Goal: Obtain resource: Download file/media

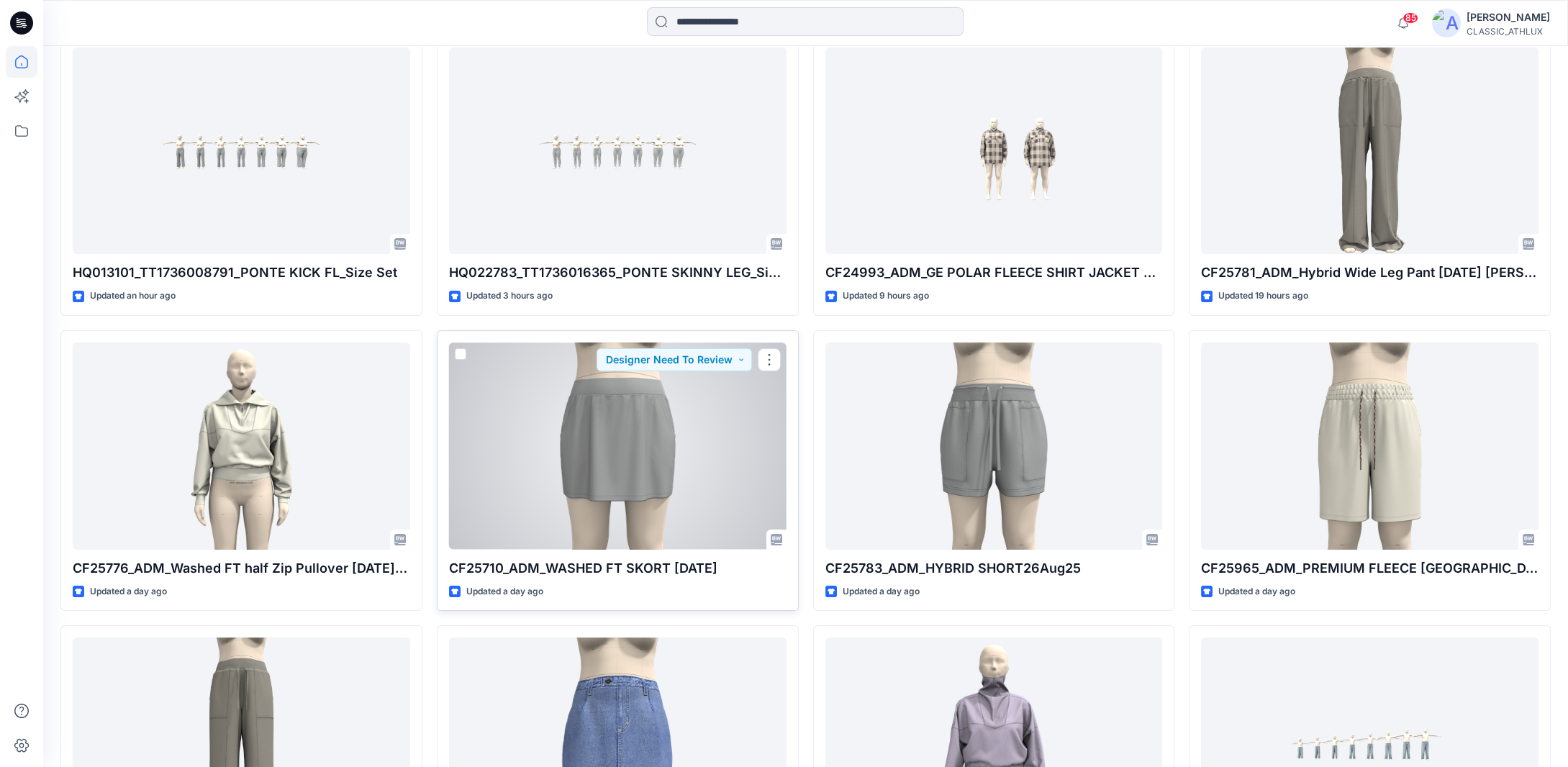
scroll to position [350, 0]
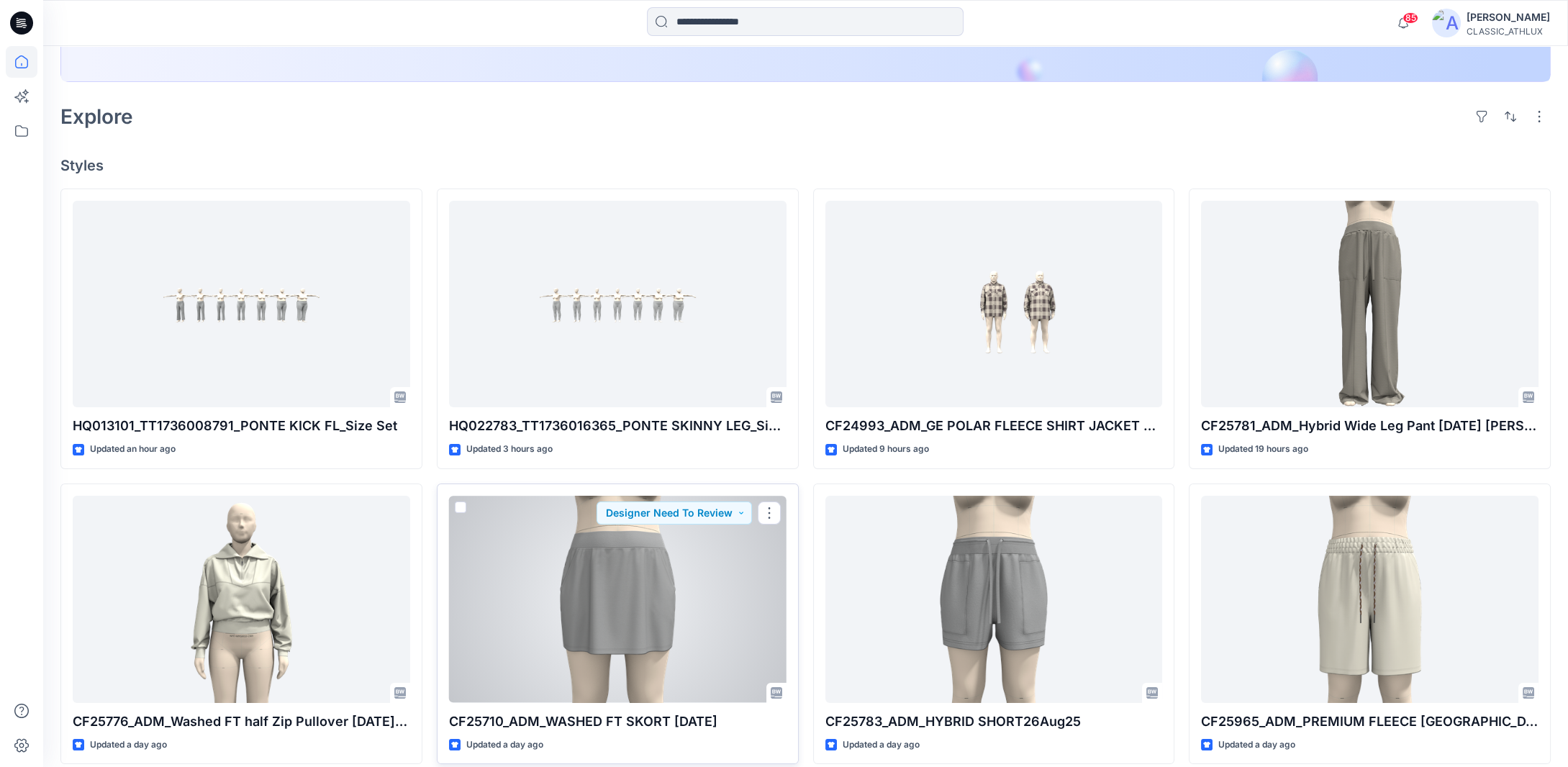
click at [679, 585] on div at bounding box center [617, 599] width 338 height 207
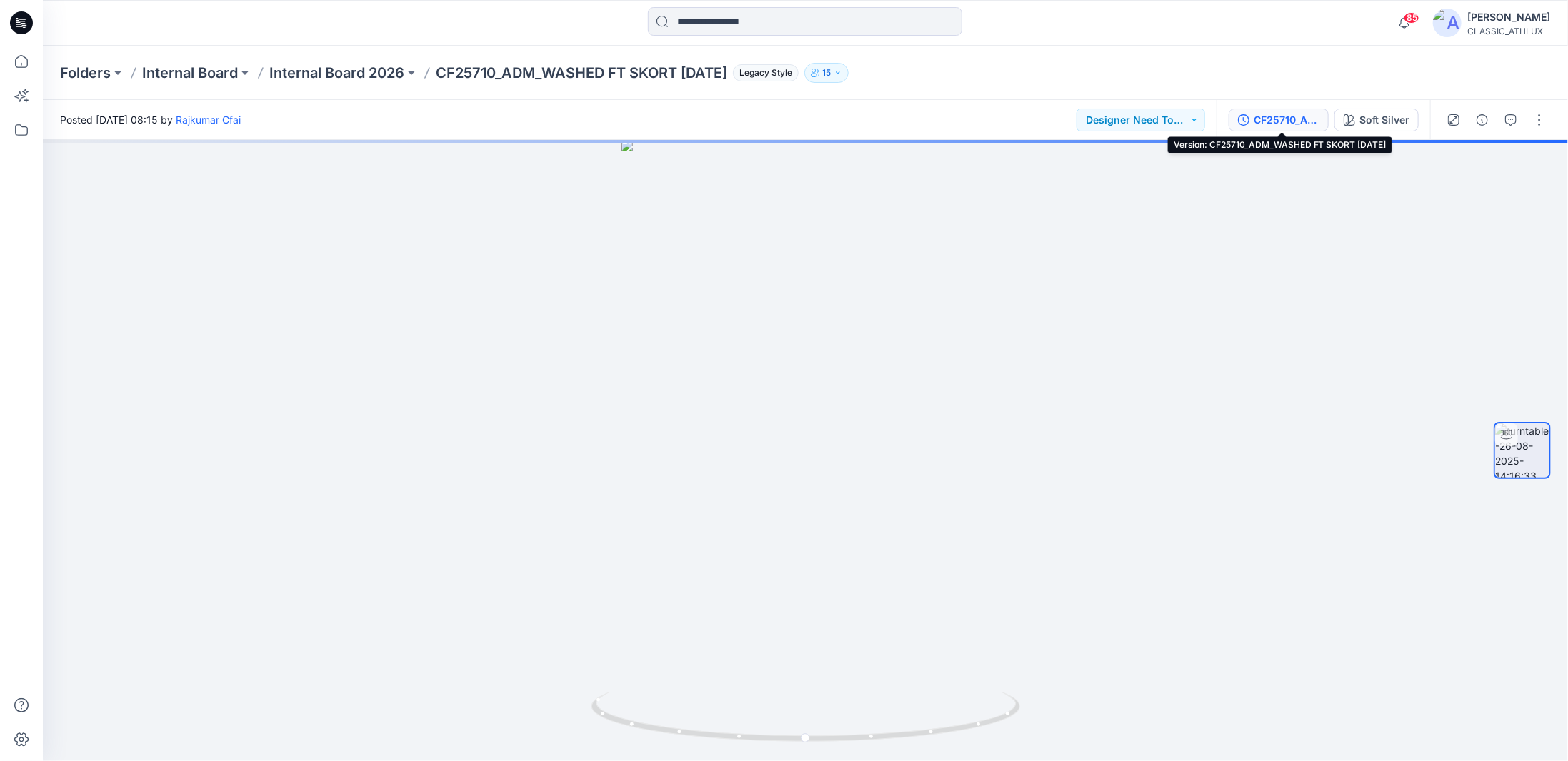
click at [1305, 120] on div "CF25710_ADM_WASHED FT SKORT 26Aug25" at bounding box center [1287, 120] width 65 height 16
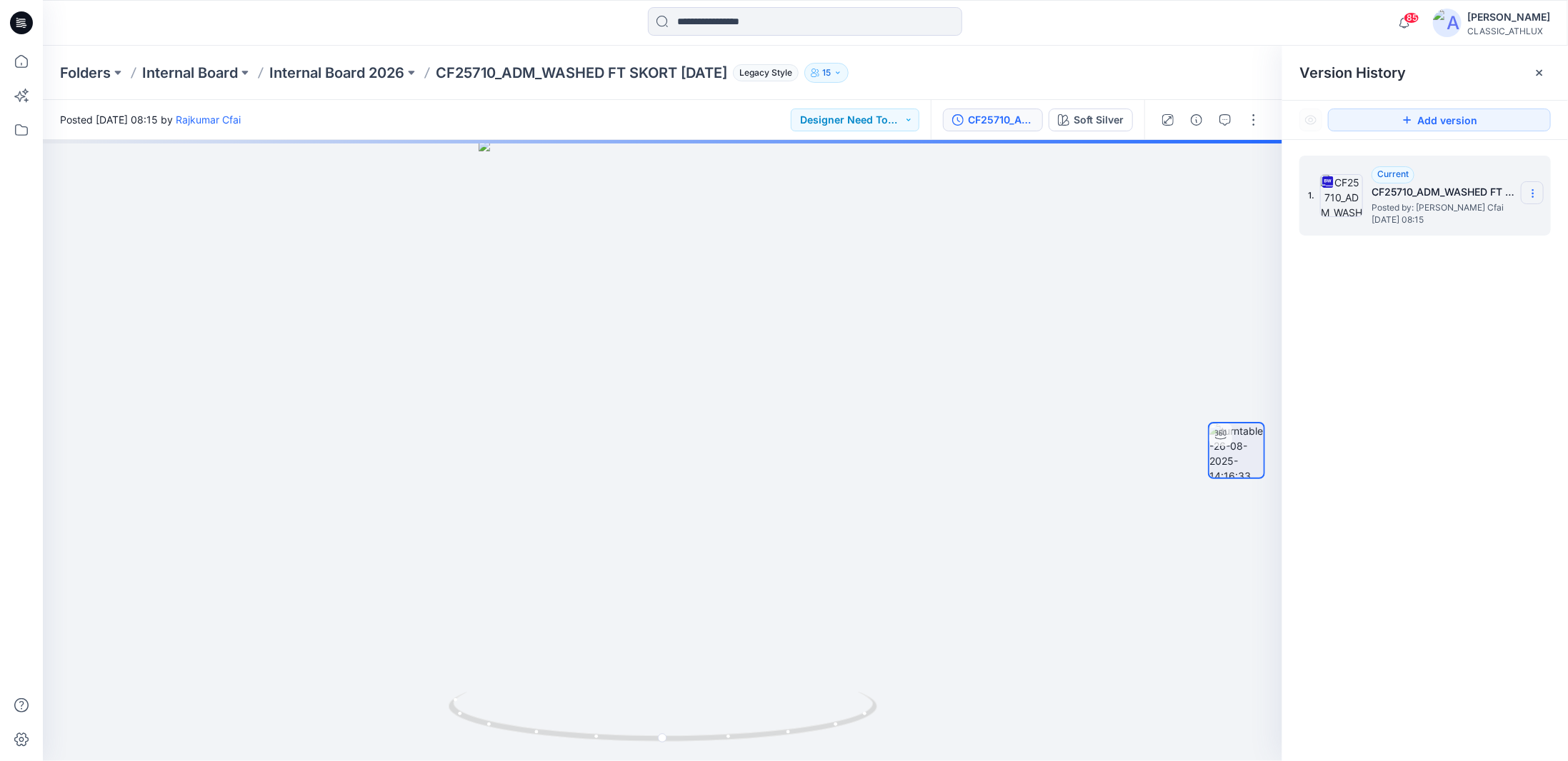
click at [1539, 196] on section at bounding box center [1533, 192] width 22 height 22
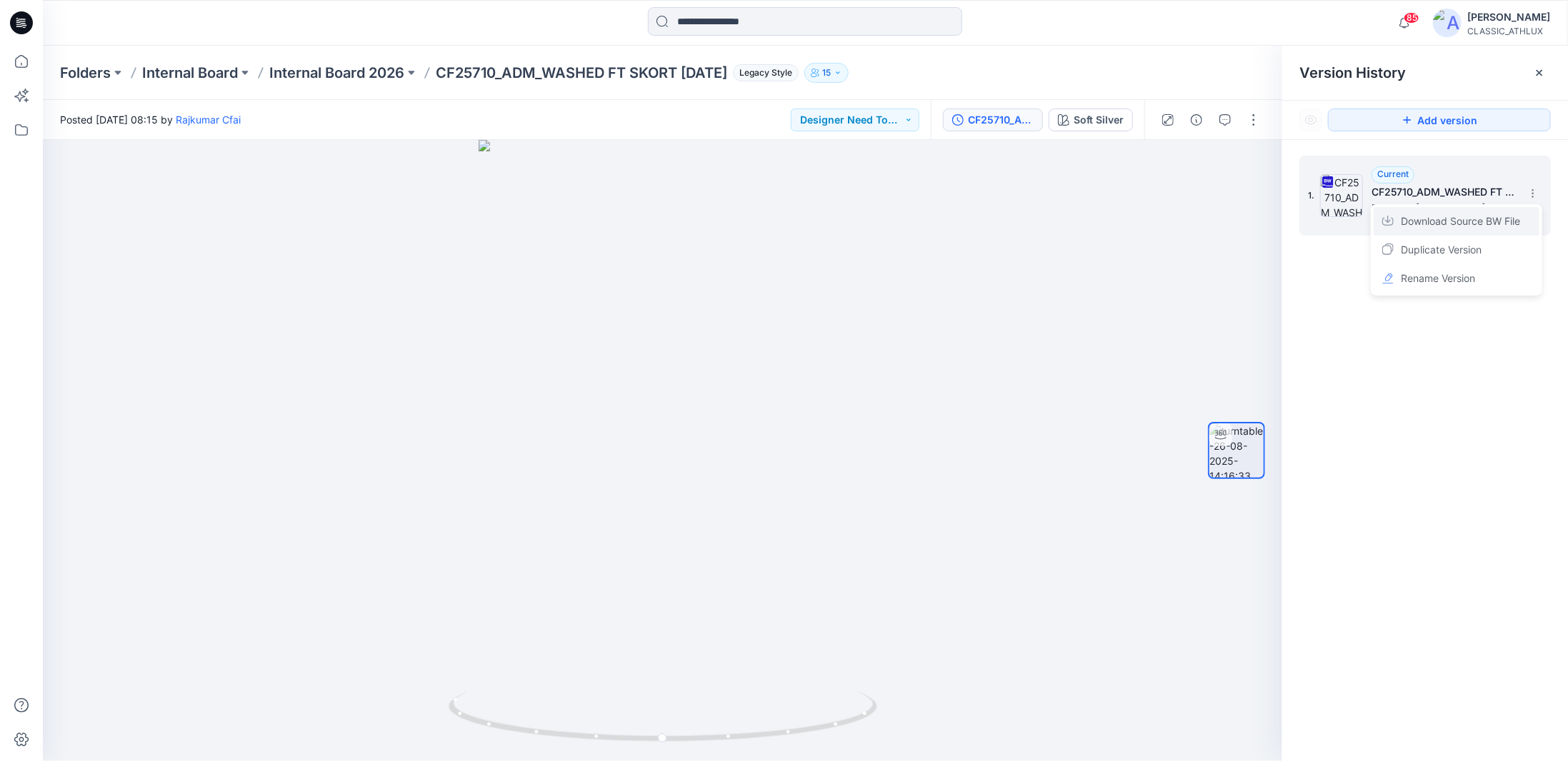
click at [1494, 220] on span "Download Source BW File" at bounding box center [1461, 221] width 120 height 17
click at [325, 69] on p "Internal Board 2026" at bounding box center [336, 72] width 135 height 20
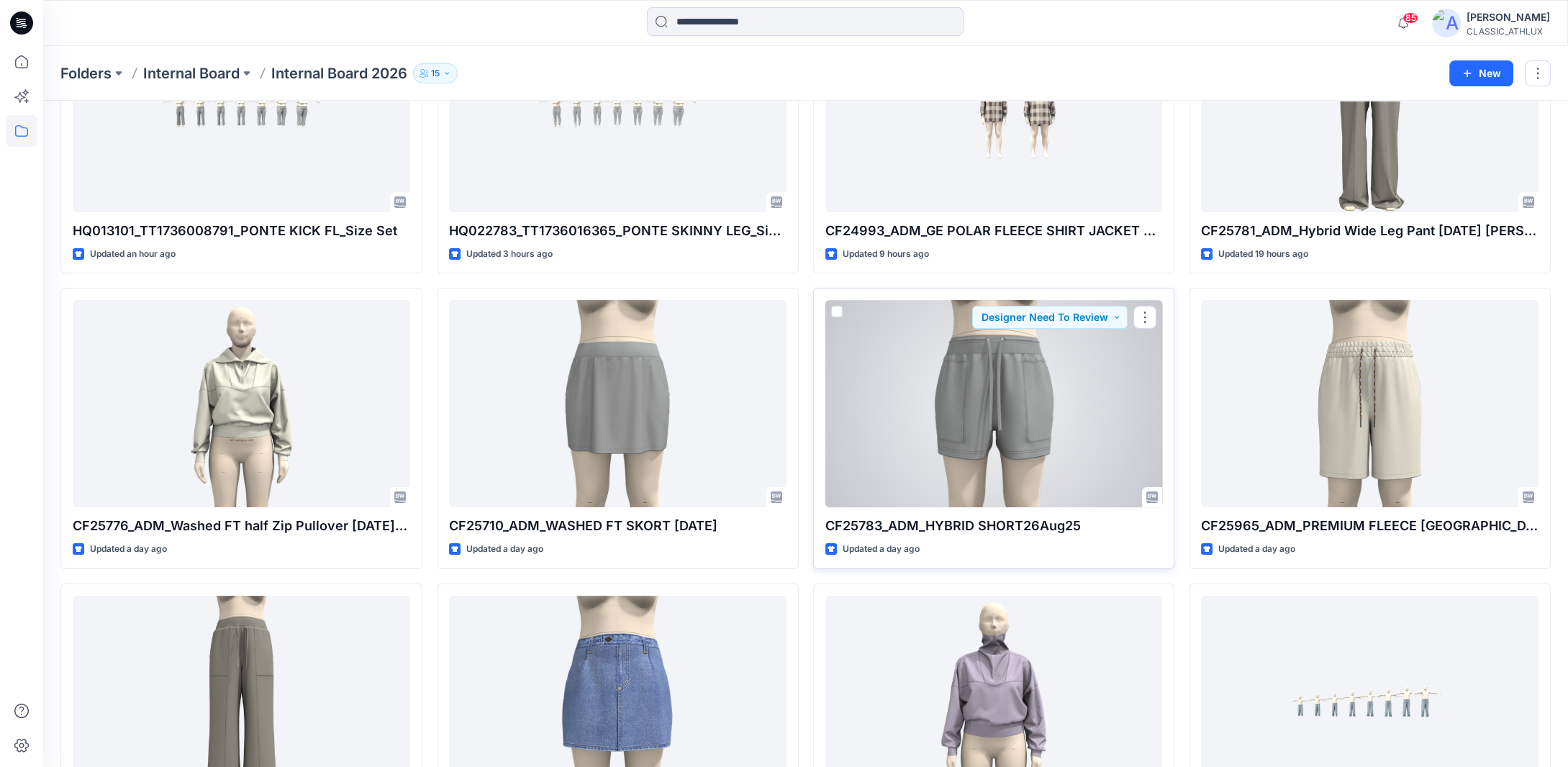
scroll to position [288, 0]
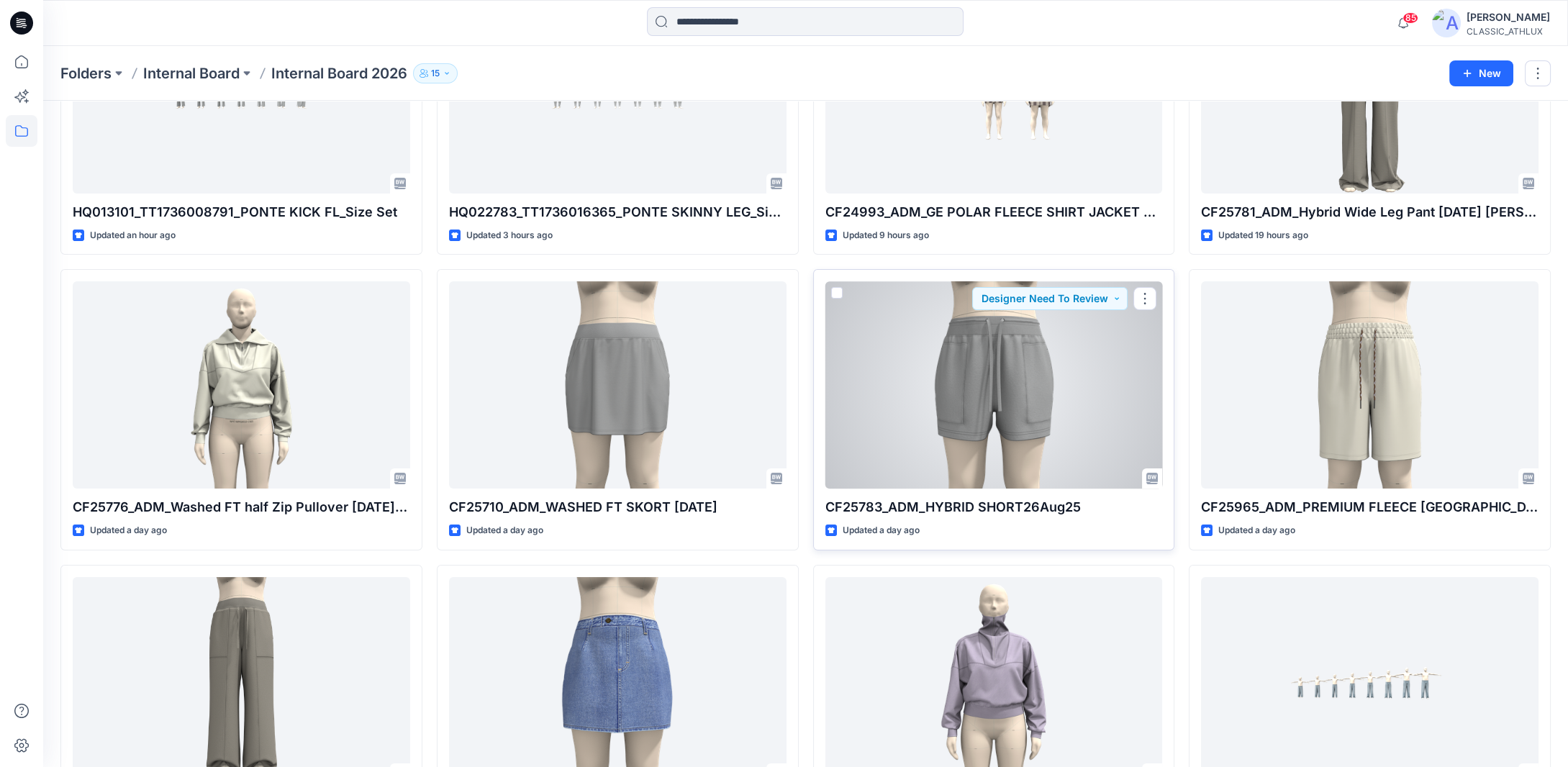
click at [1008, 437] on div at bounding box center [993, 385] width 338 height 207
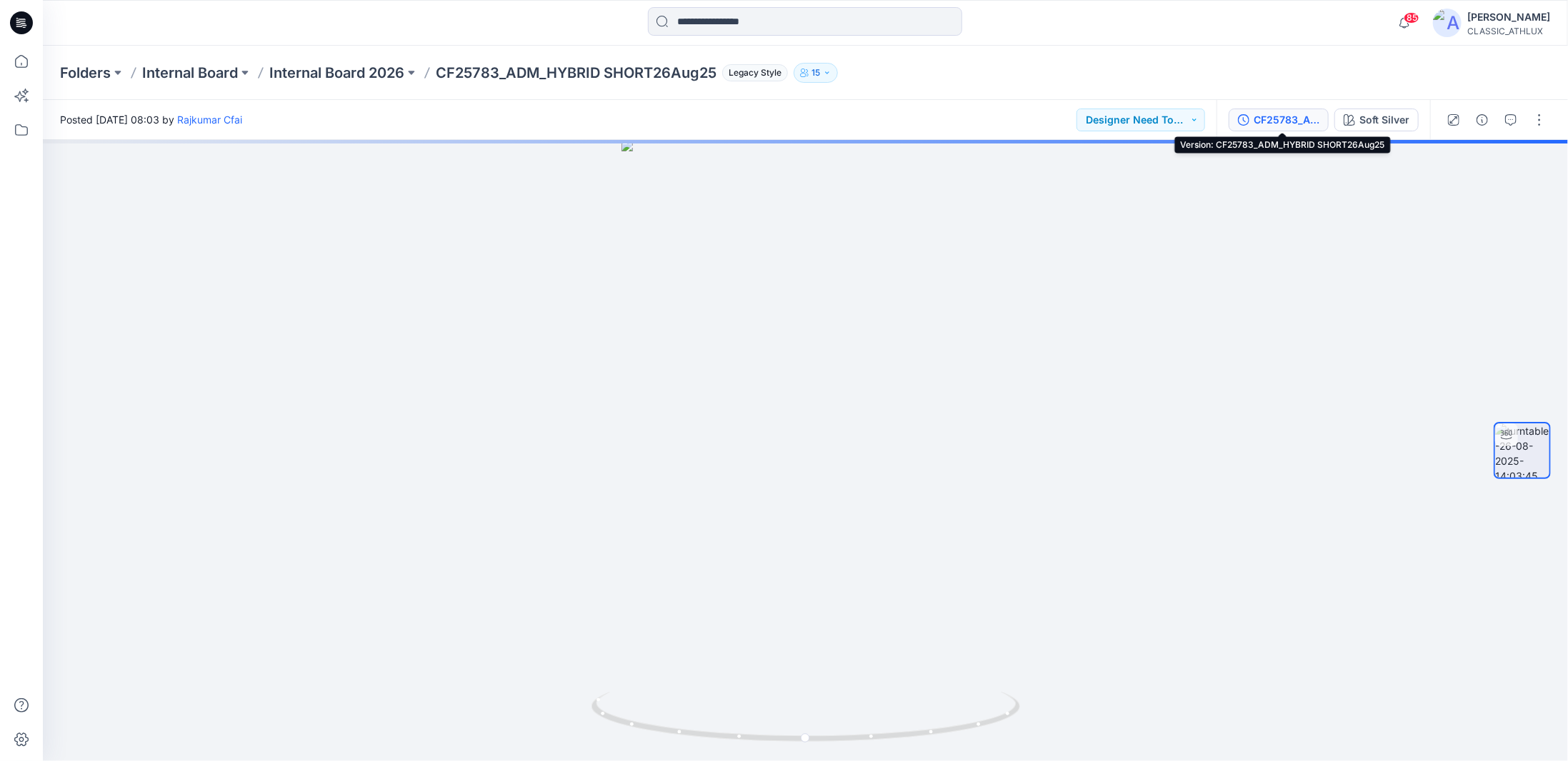
click at [1293, 117] on div "CF25783_ADM_HYBRID SHORT26Aug25" at bounding box center [1287, 120] width 65 height 16
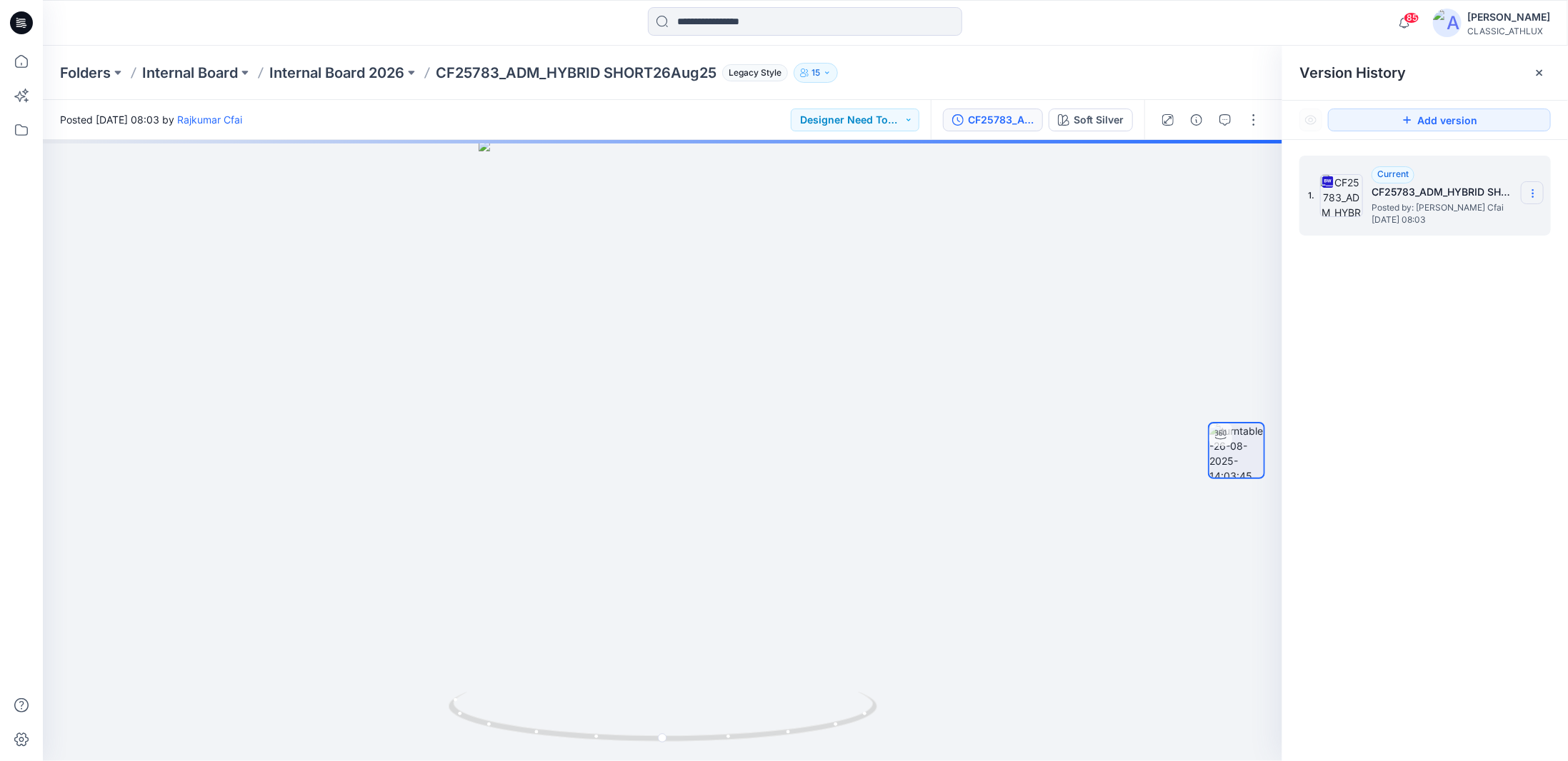
click at [1541, 199] on section at bounding box center [1533, 192] width 22 height 22
click at [1488, 225] on span "Download Source BW File" at bounding box center [1461, 221] width 120 height 17
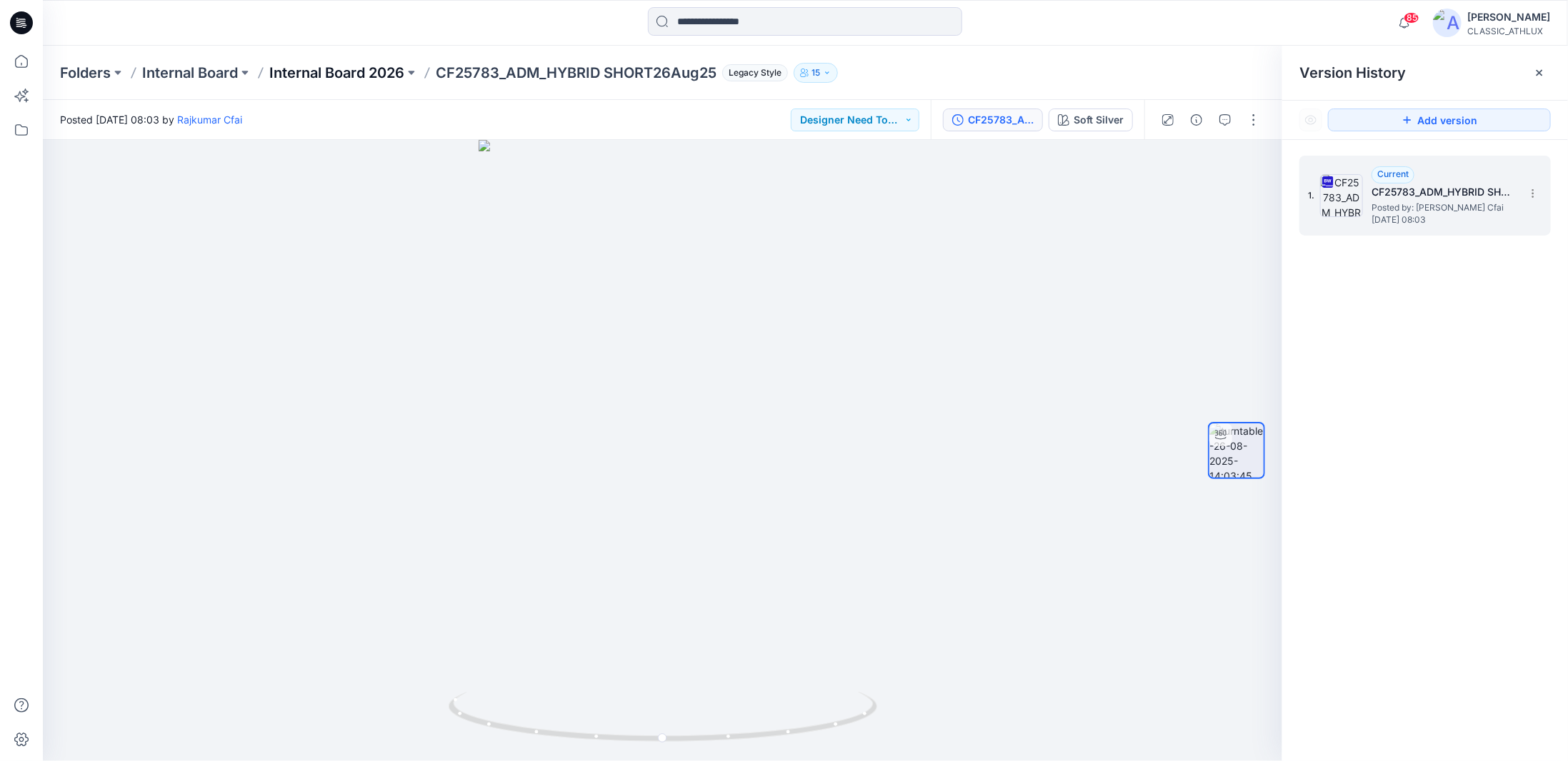
click at [357, 75] on p "Internal Board 2026" at bounding box center [336, 72] width 135 height 20
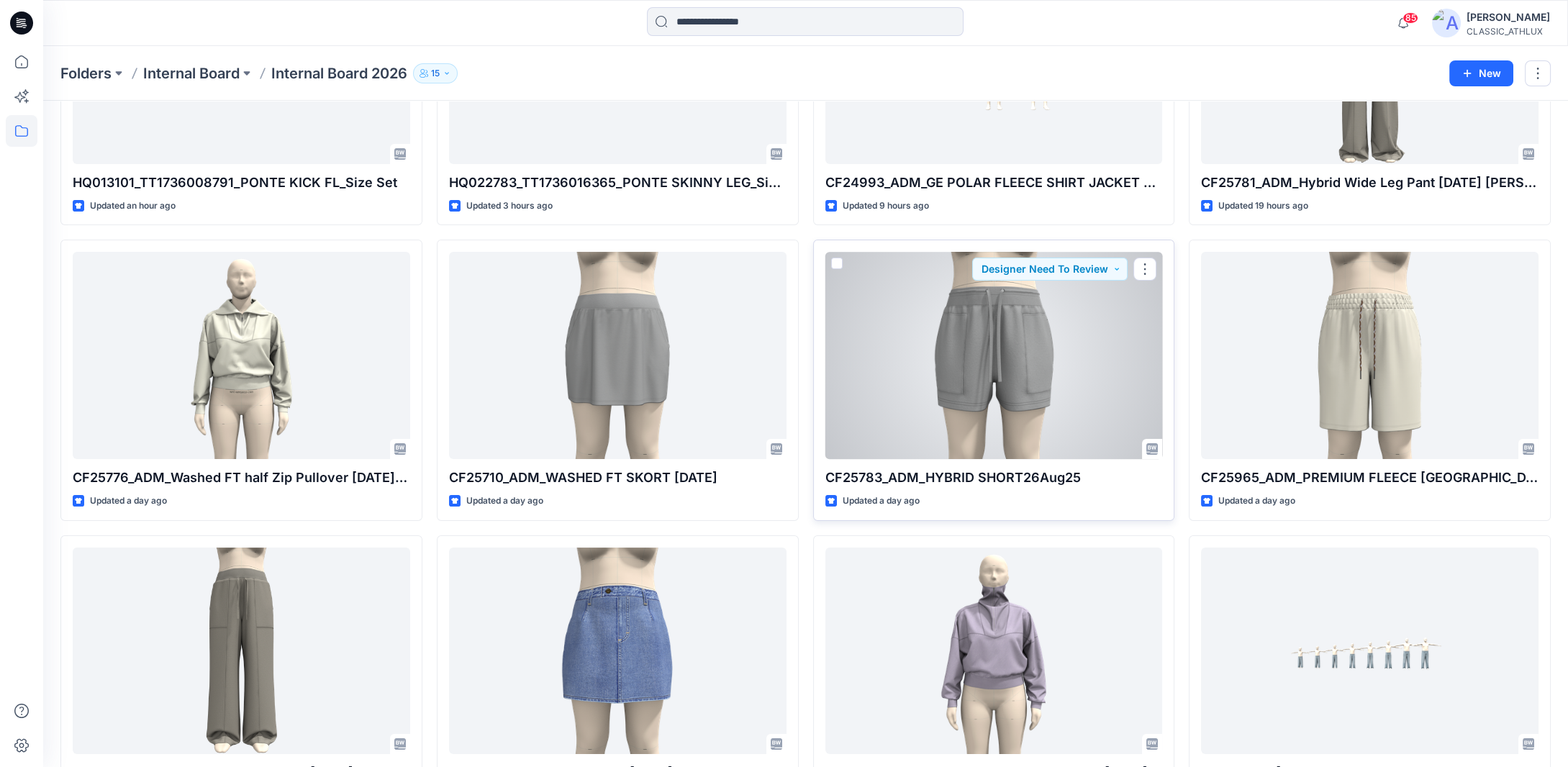
scroll to position [360, 0]
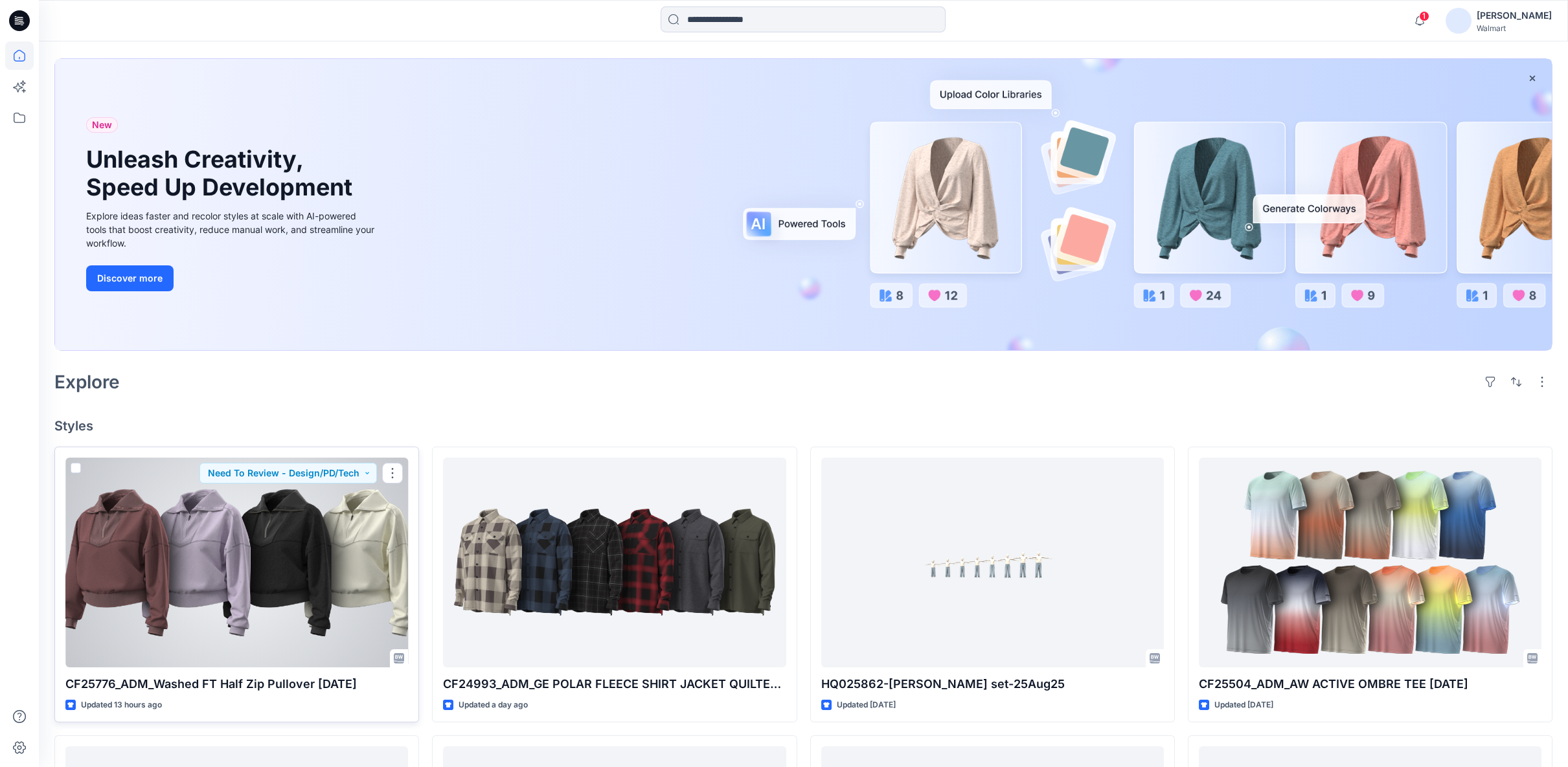
scroll to position [144, 0]
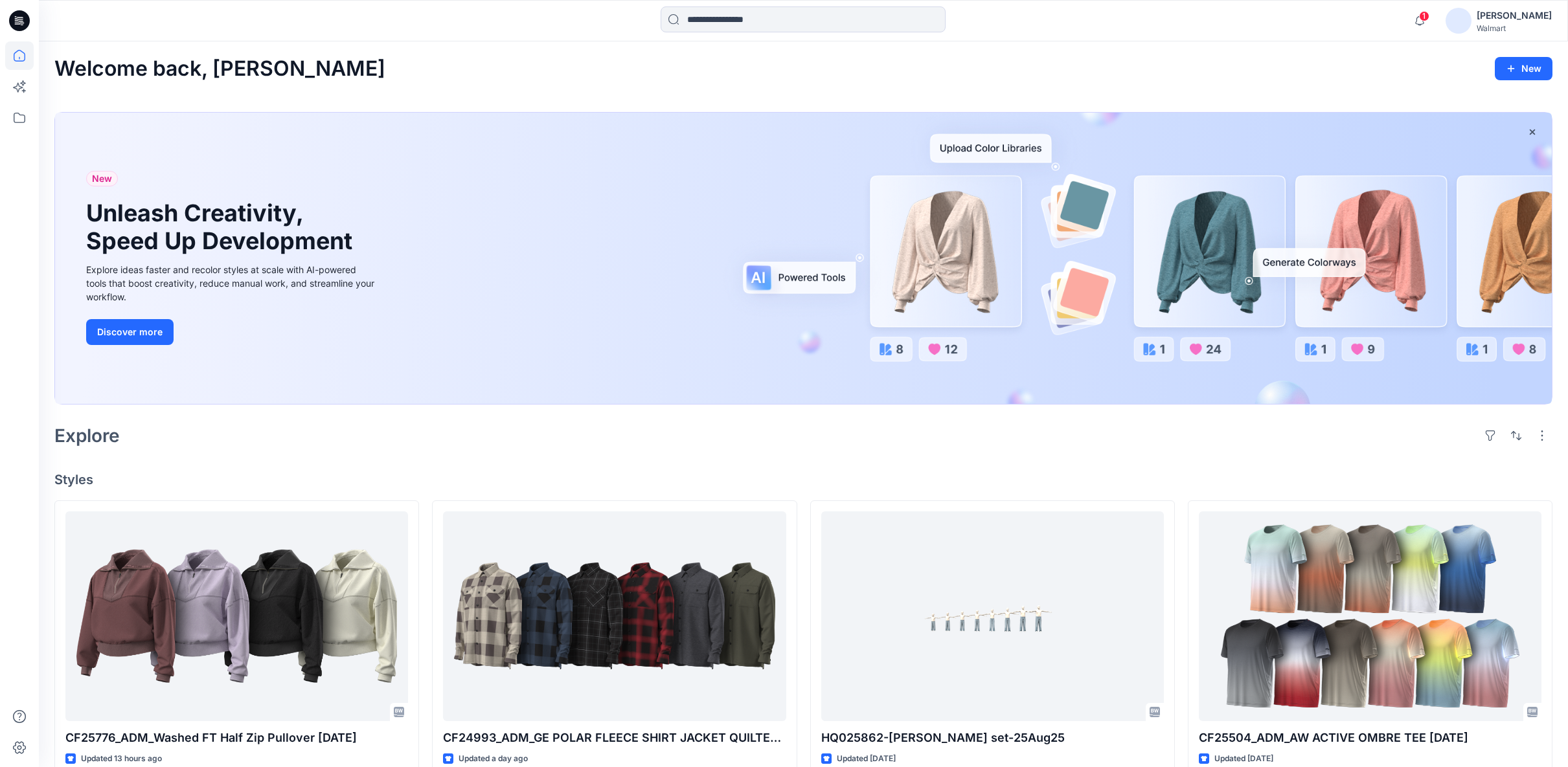
scroll to position [144, 0]
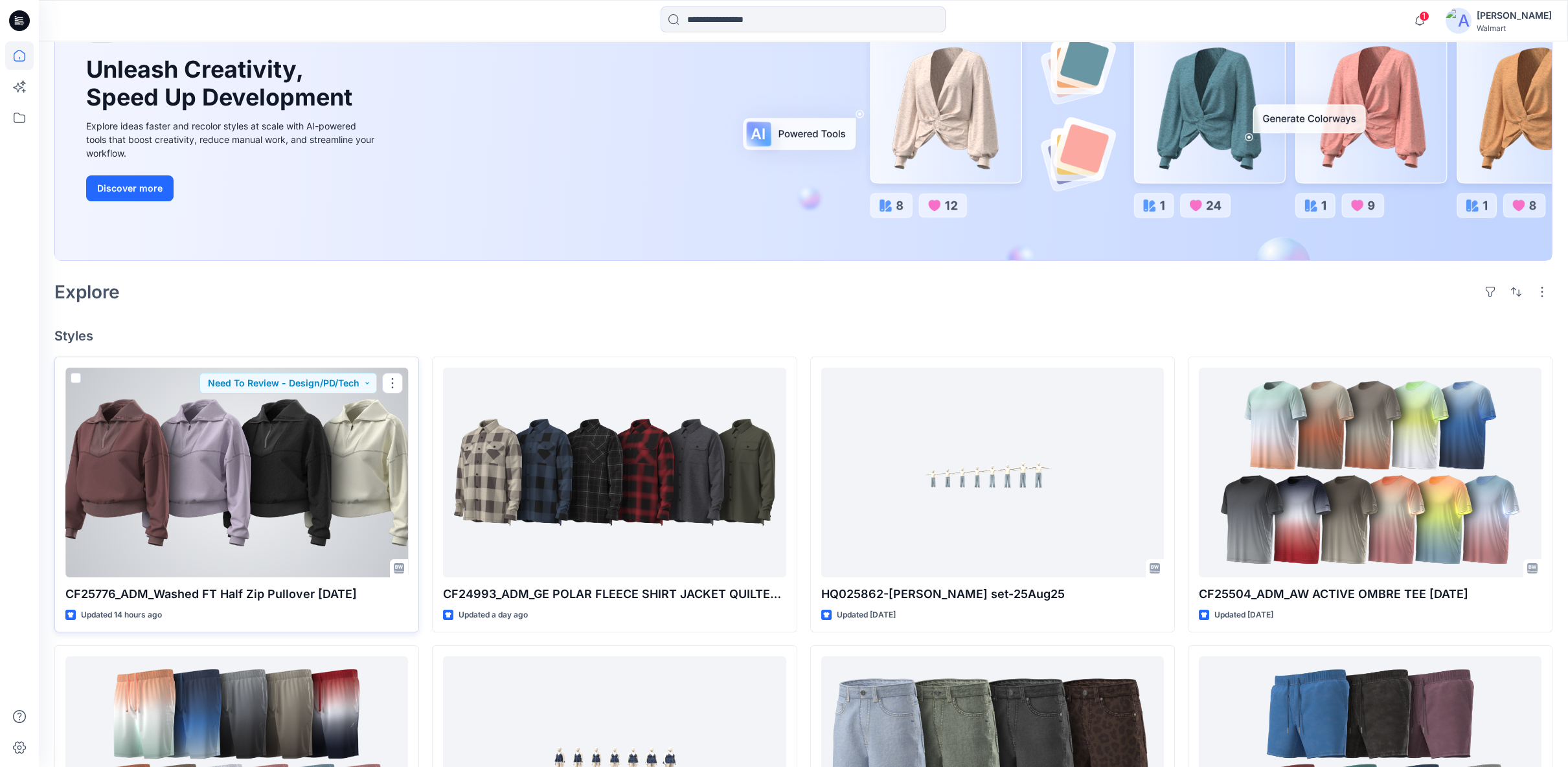
click at [218, 412] on div at bounding box center [236, 473] width 343 height 210
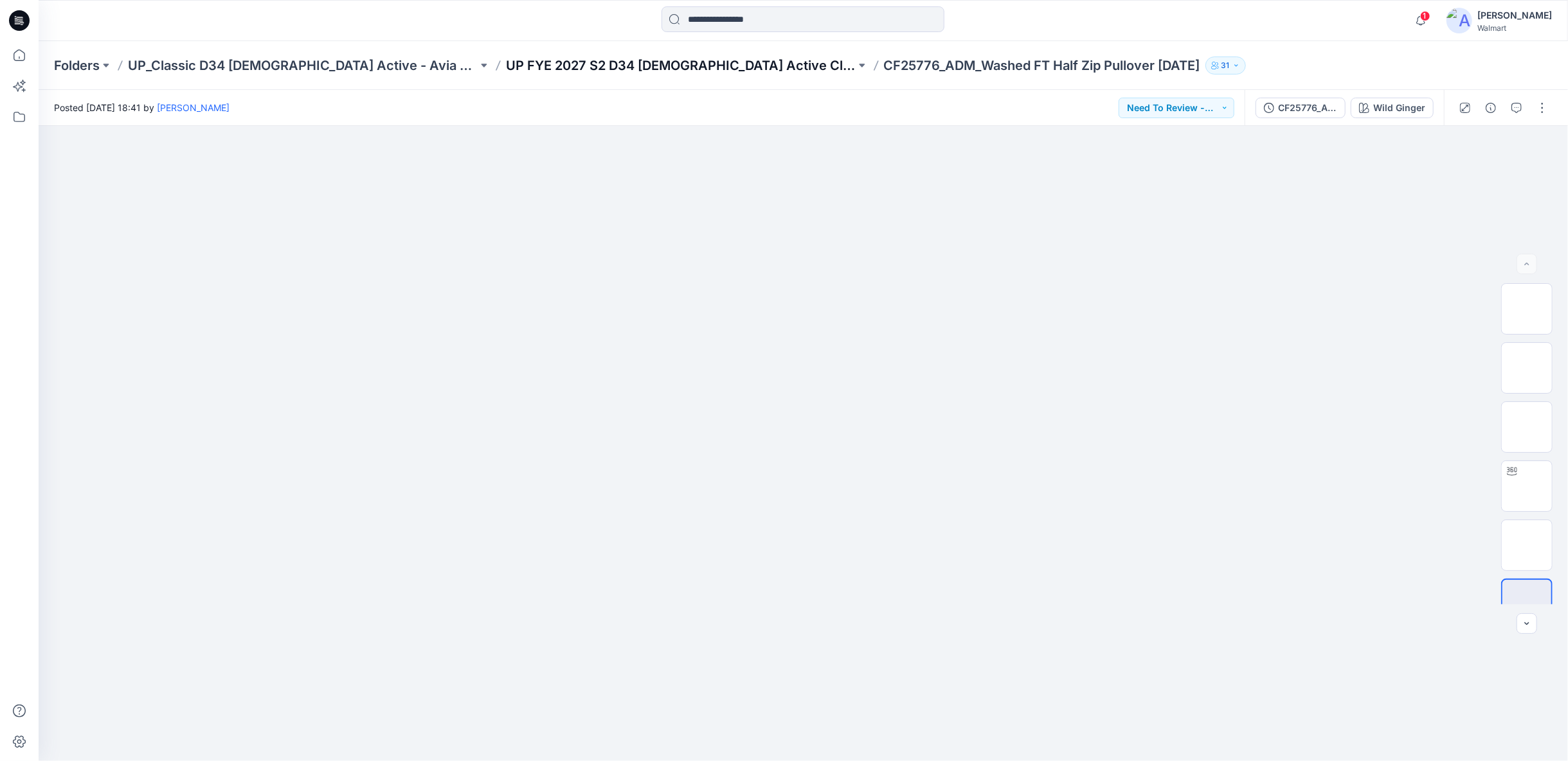
click at [602, 67] on p "UP FYE 2027 S2 D34 [DEMOGRAPHIC_DATA] Active Classic" at bounding box center [681, 65] width 350 height 18
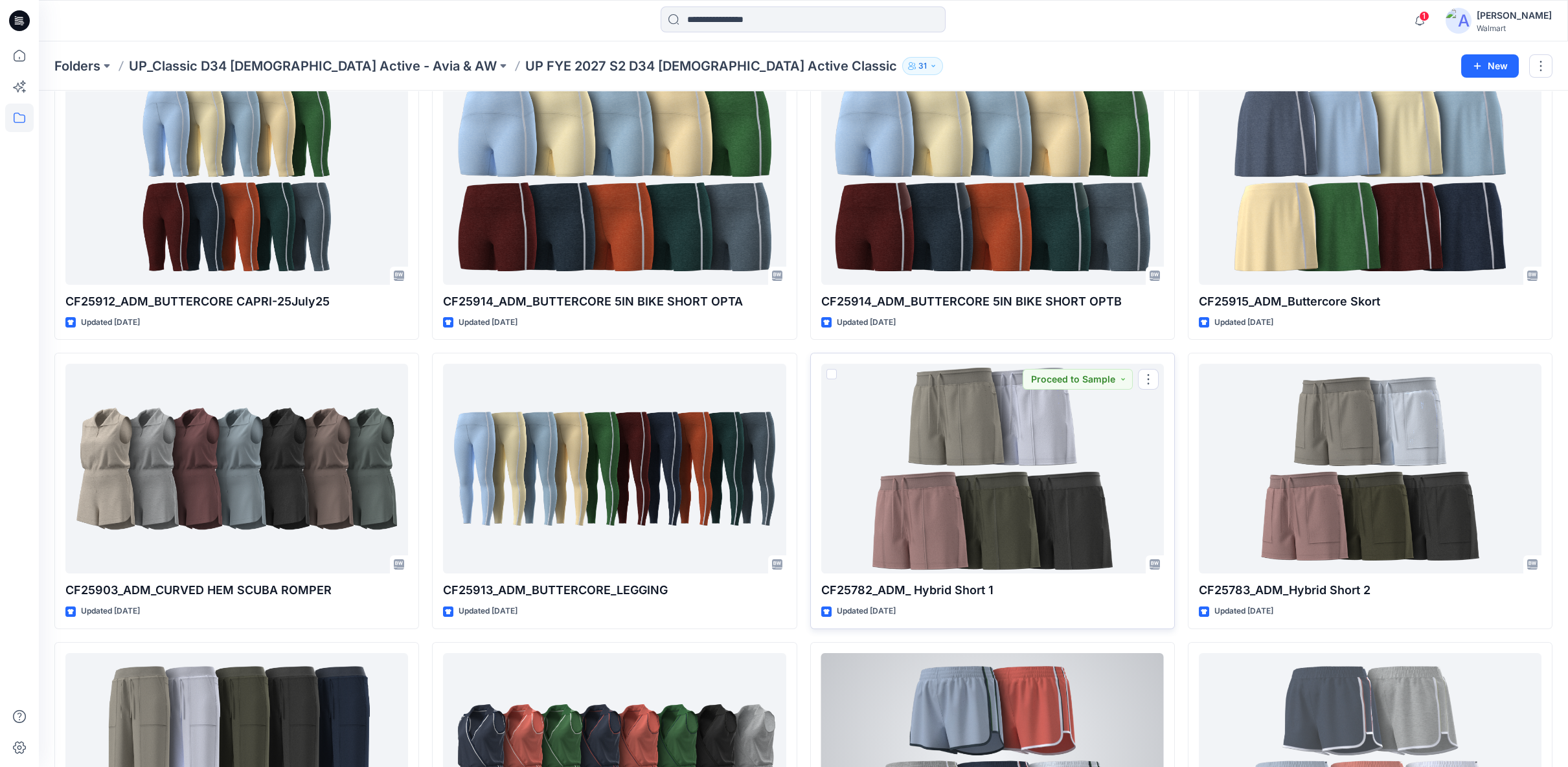
scroll to position [509, 0]
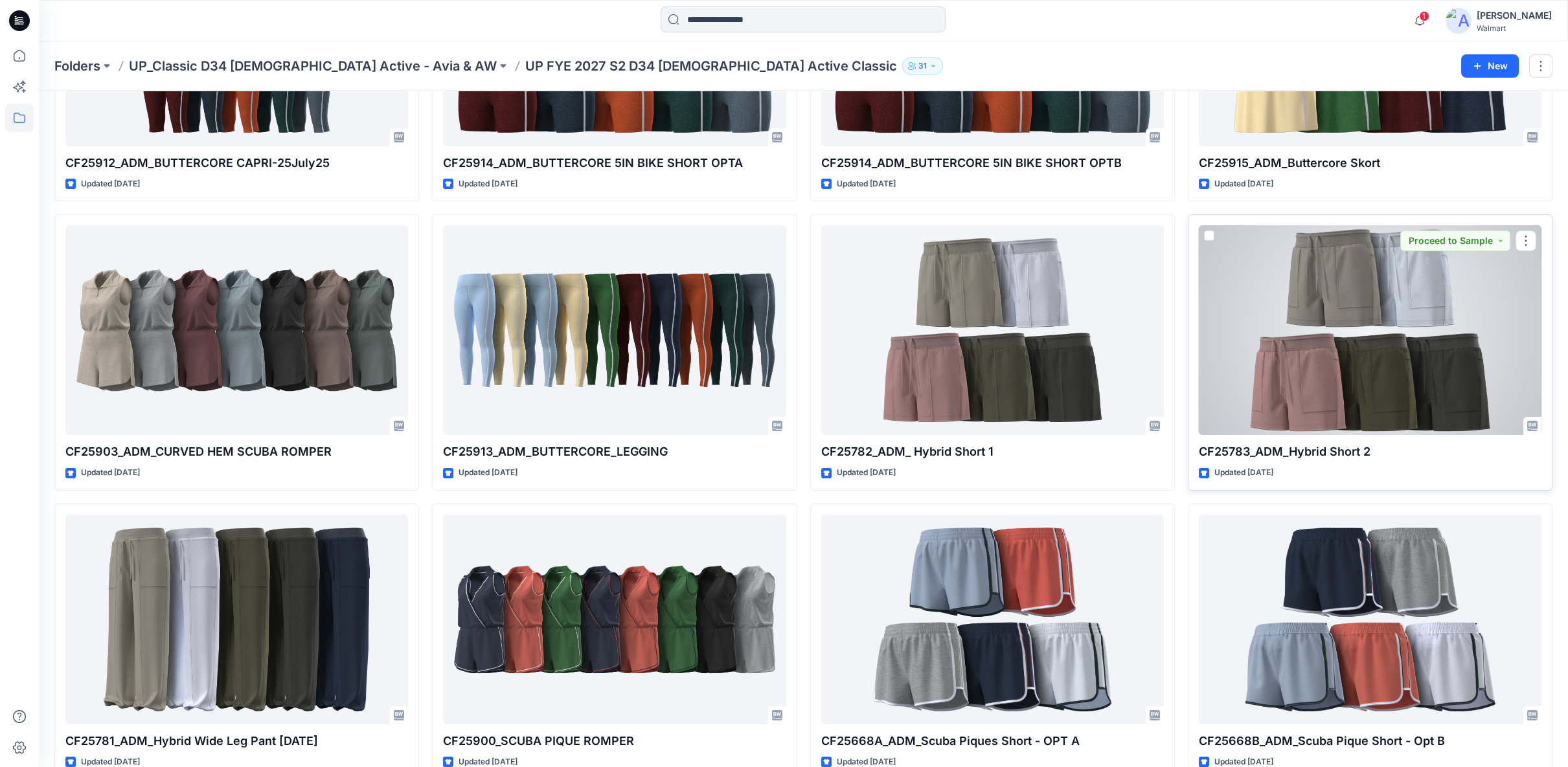
click at [1365, 353] on div at bounding box center [1370, 330] width 343 height 210
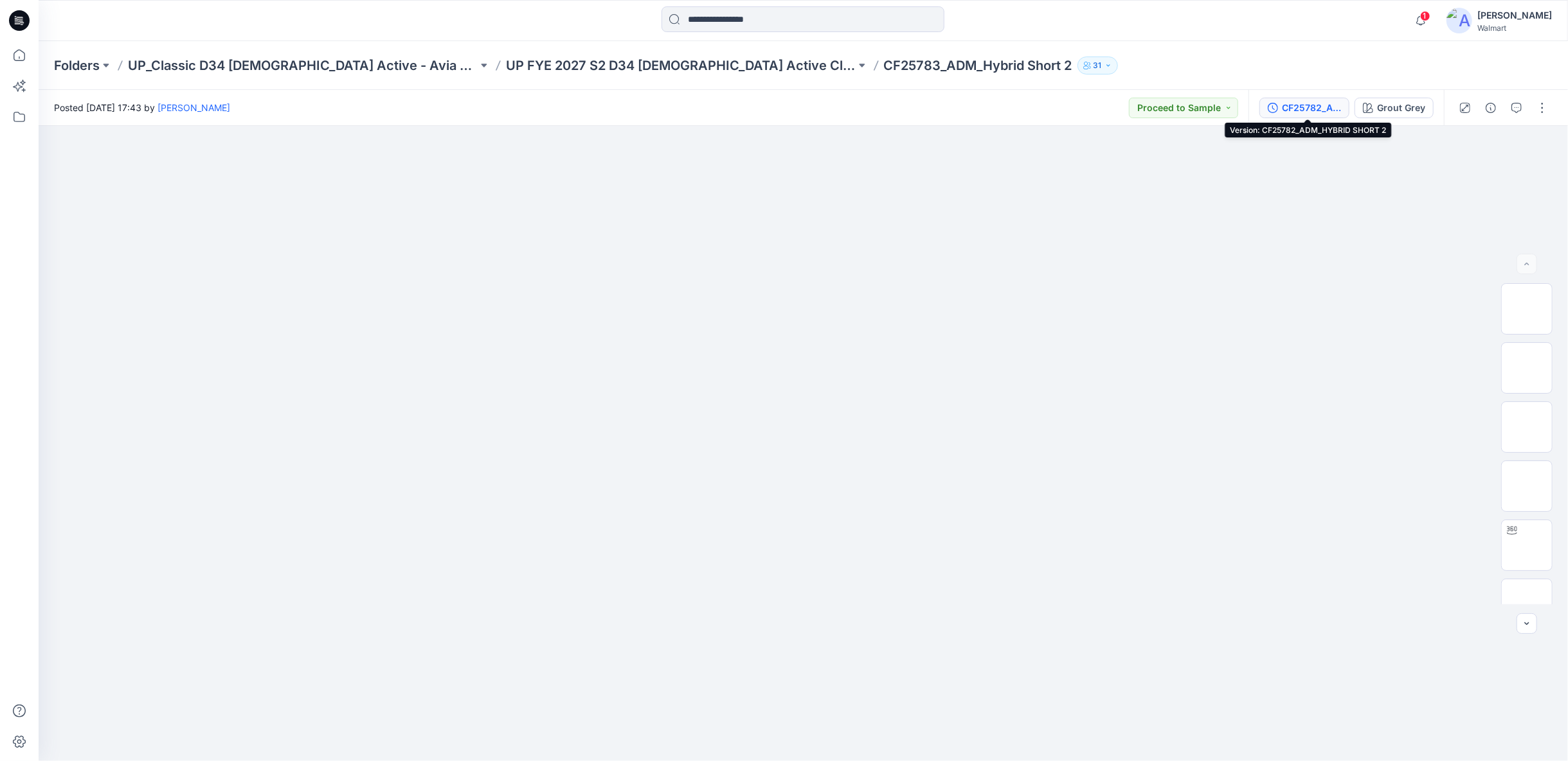
click at [1310, 111] on div "CF25782_ADM_HYBRID SHORT 2" at bounding box center [1311, 108] width 59 height 14
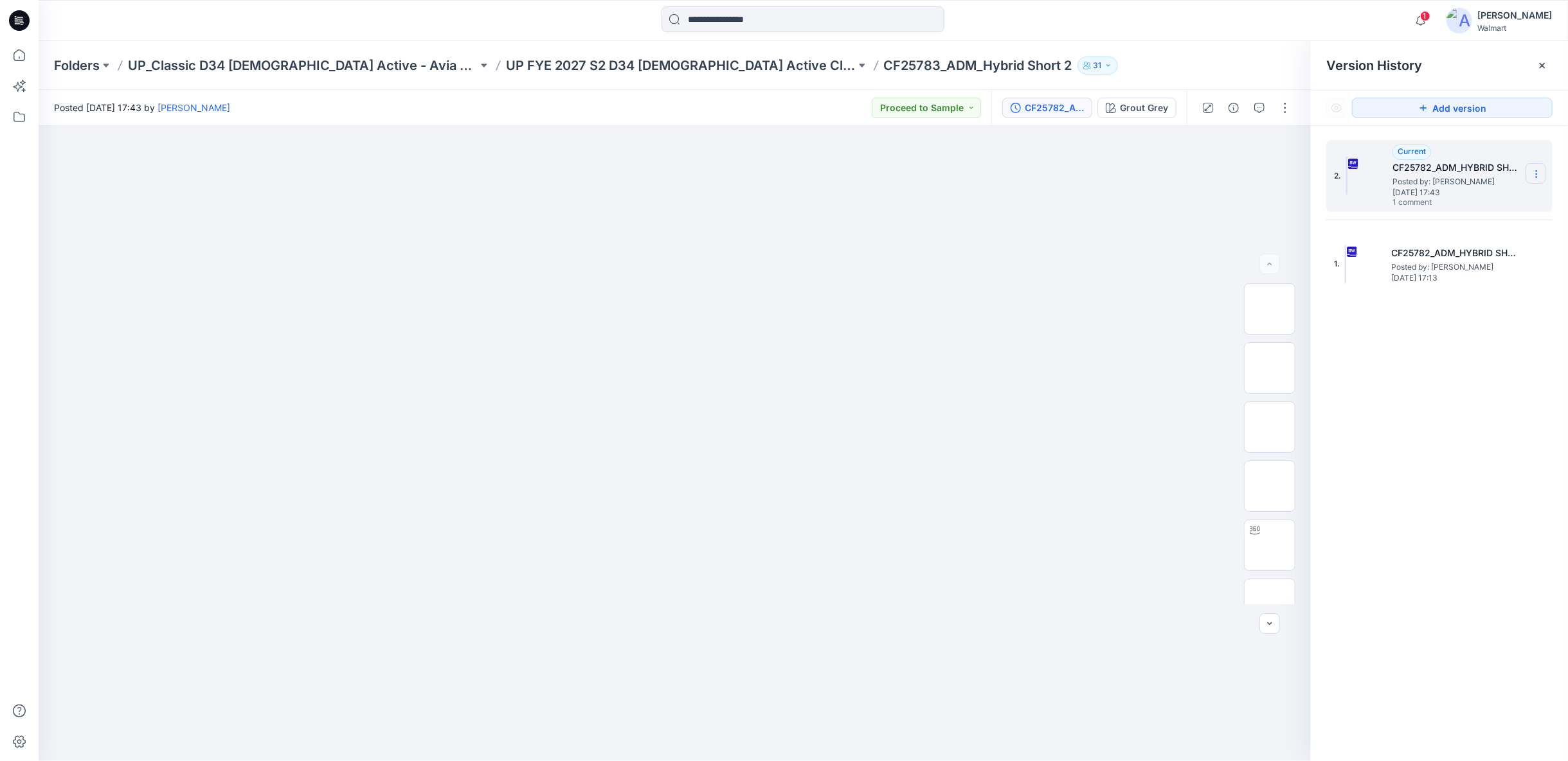
click at [1541, 174] on section at bounding box center [1535, 173] width 20 height 20
click at [1482, 199] on span "Download Source BW File" at bounding box center [1471, 199] width 108 height 15
